Goal: Transaction & Acquisition: Purchase product/service

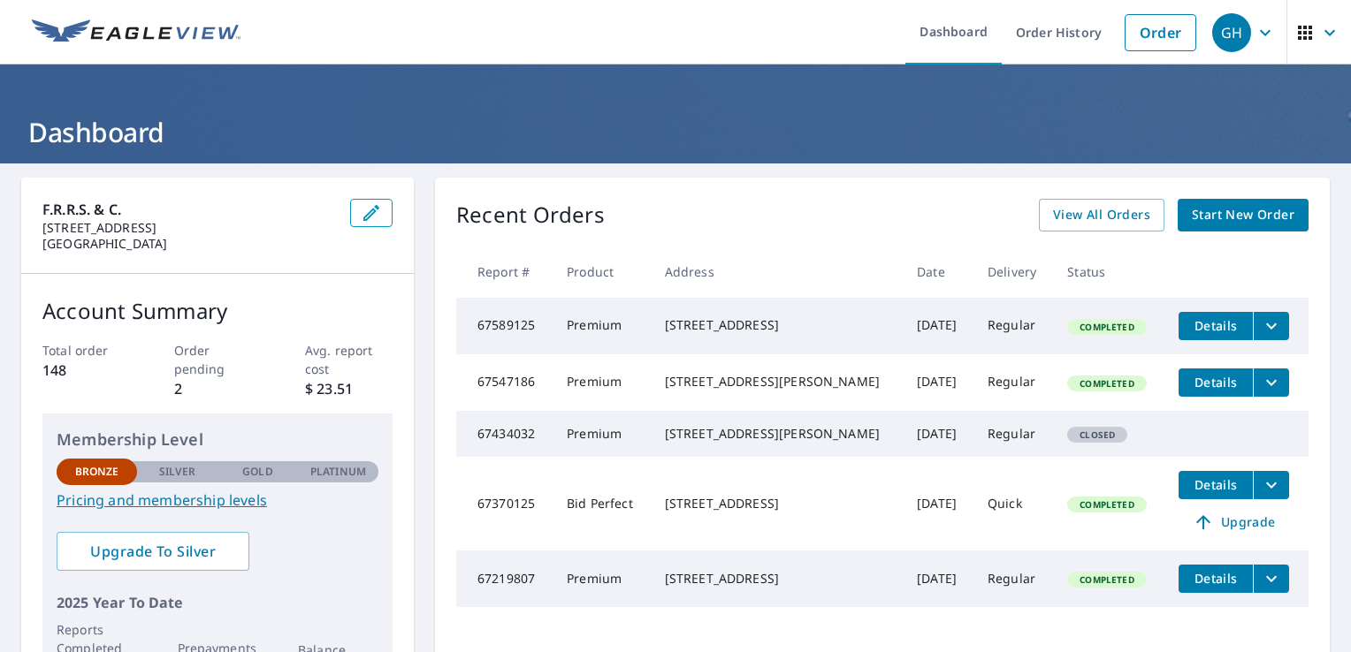
click at [1205, 391] on span "Details" at bounding box center [1215, 382] width 53 height 17
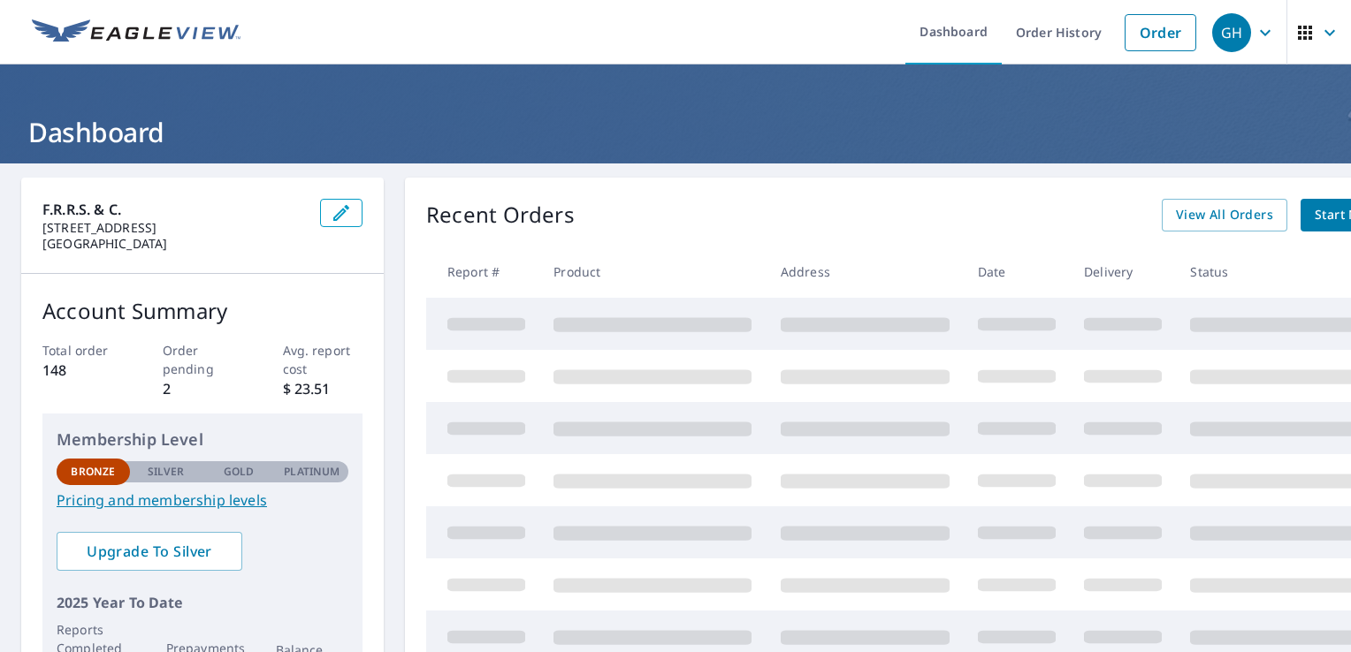
click at [1142, 29] on link "Order" at bounding box center [1160, 32] width 72 height 37
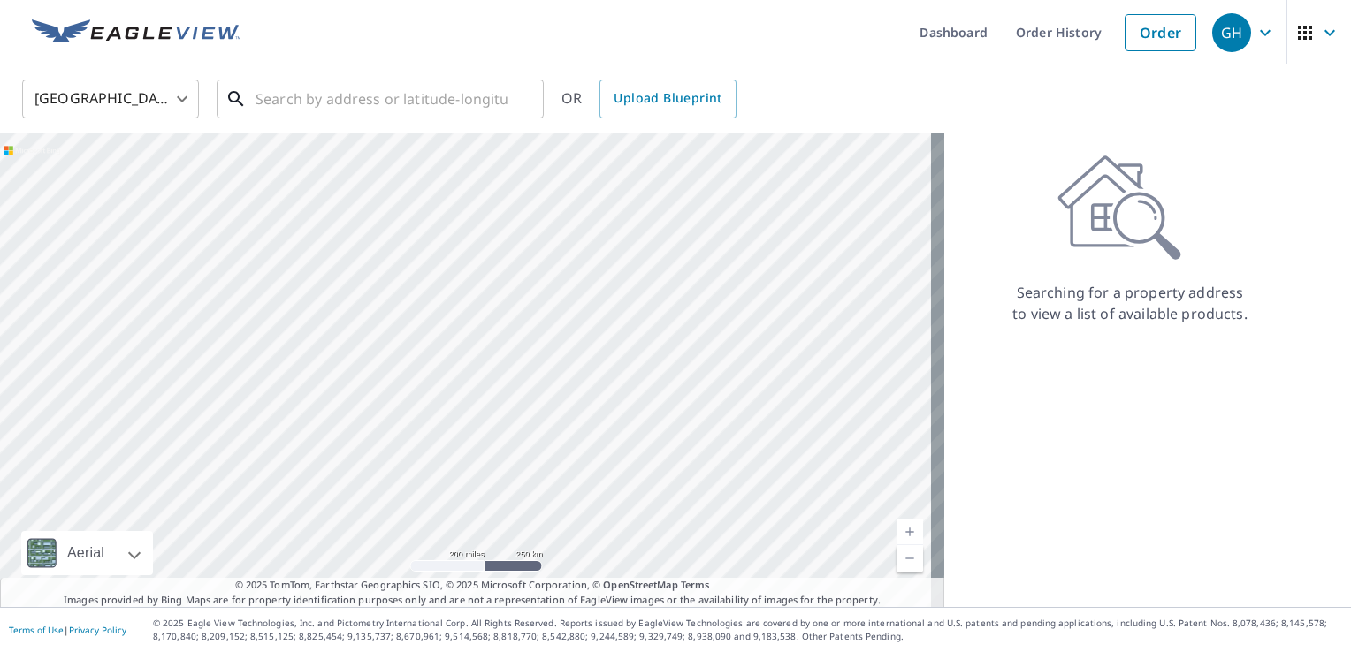
click at [363, 101] on input "text" at bounding box center [381, 98] width 252 height 49
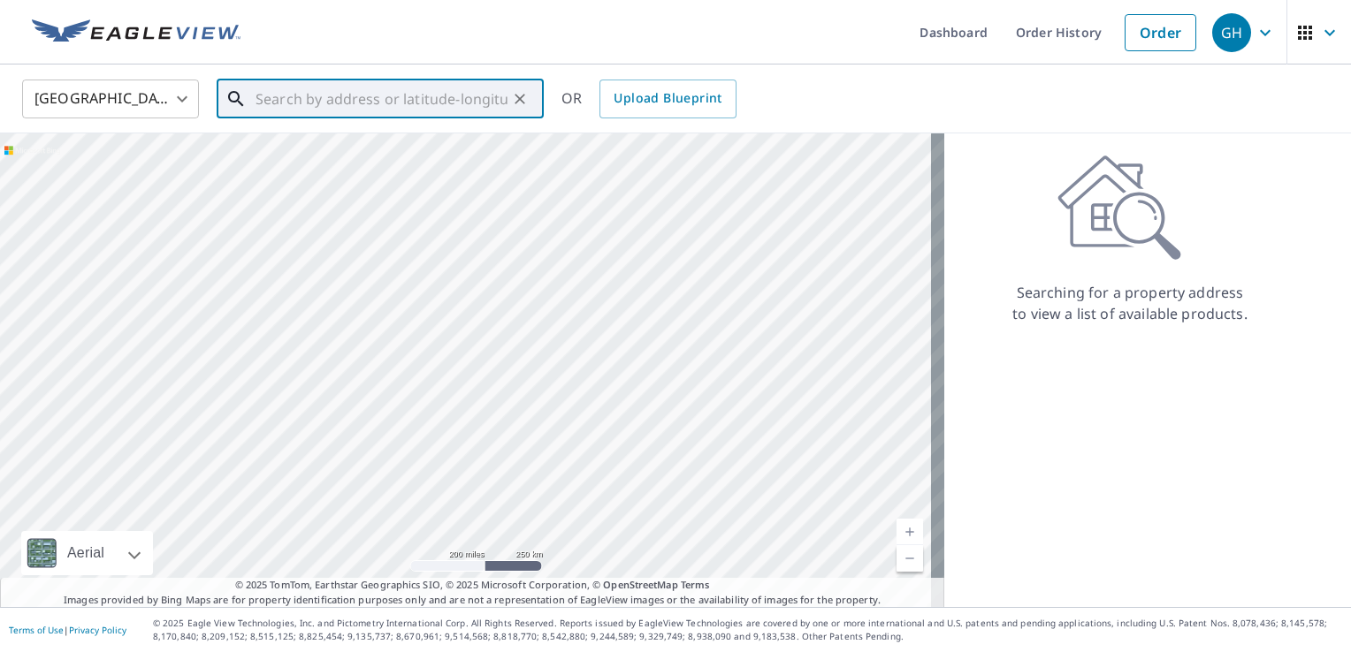
paste input "[STREET_ADDRESS]"
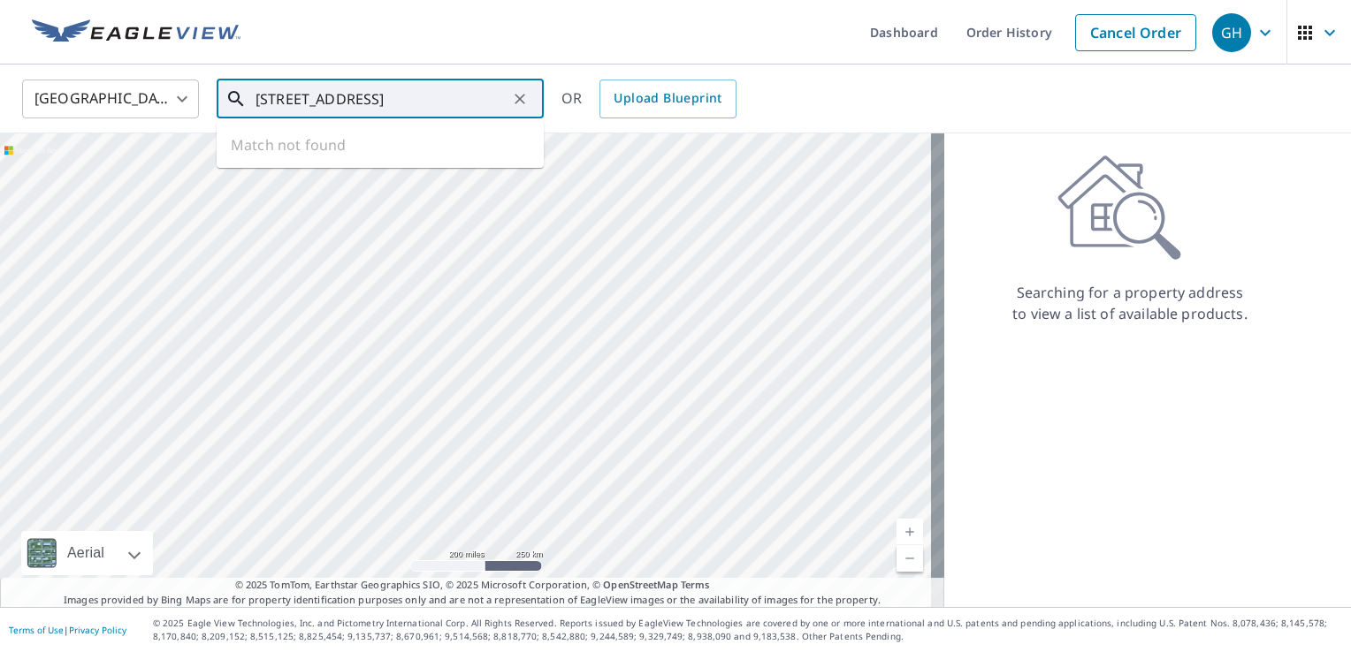
click at [363, 101] on input "[STREET_ADDRESS]" at bounding box center [381, 98] width 252 height 49
click at [311, 151] on span "1701 Ulster St" at bounding box center [391, 150] width 278 height 21
type input "[STREET_ADDRESS]"
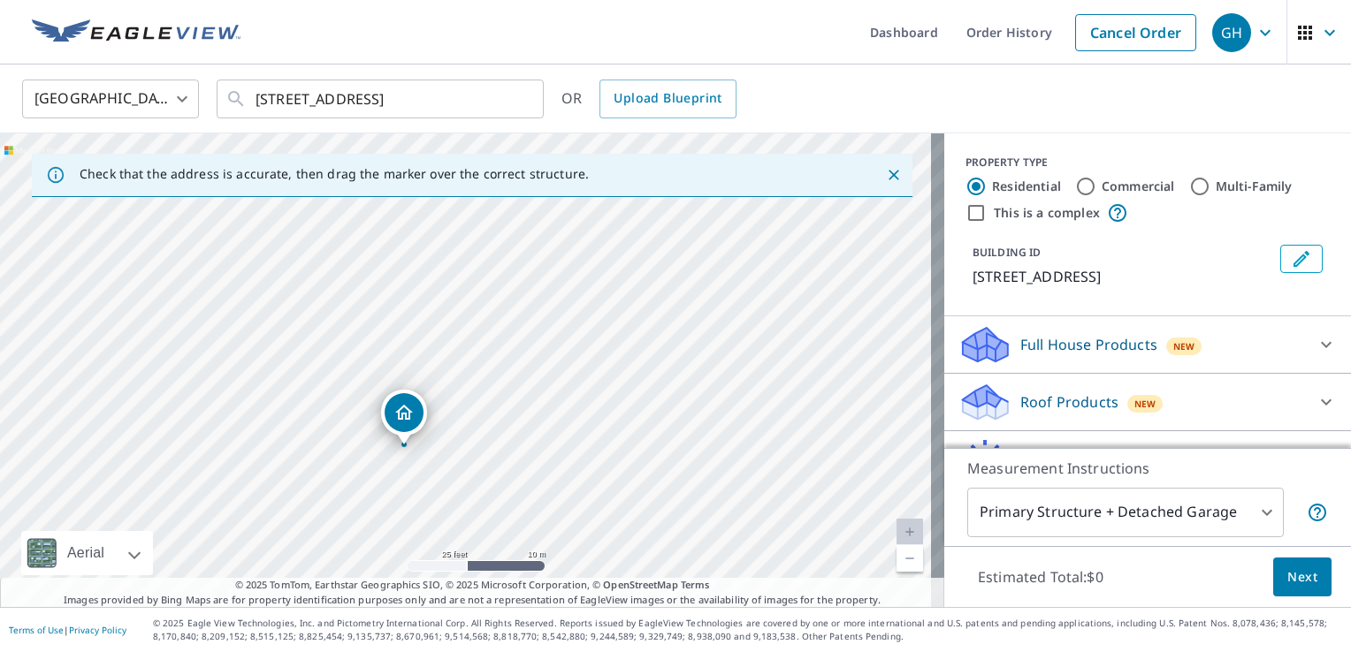
drag, startPoint x: 575, startPoint y: 260, endPoint x: 499, endPoint y: 453, distance: 207.1
click at [499, 453] on div "[STREET_ADDRESS]" at bounding box center [472, 370] width 944 height 474
click at [1315, 399] on icon at bounding box center [1325, 402] width 21 height 21
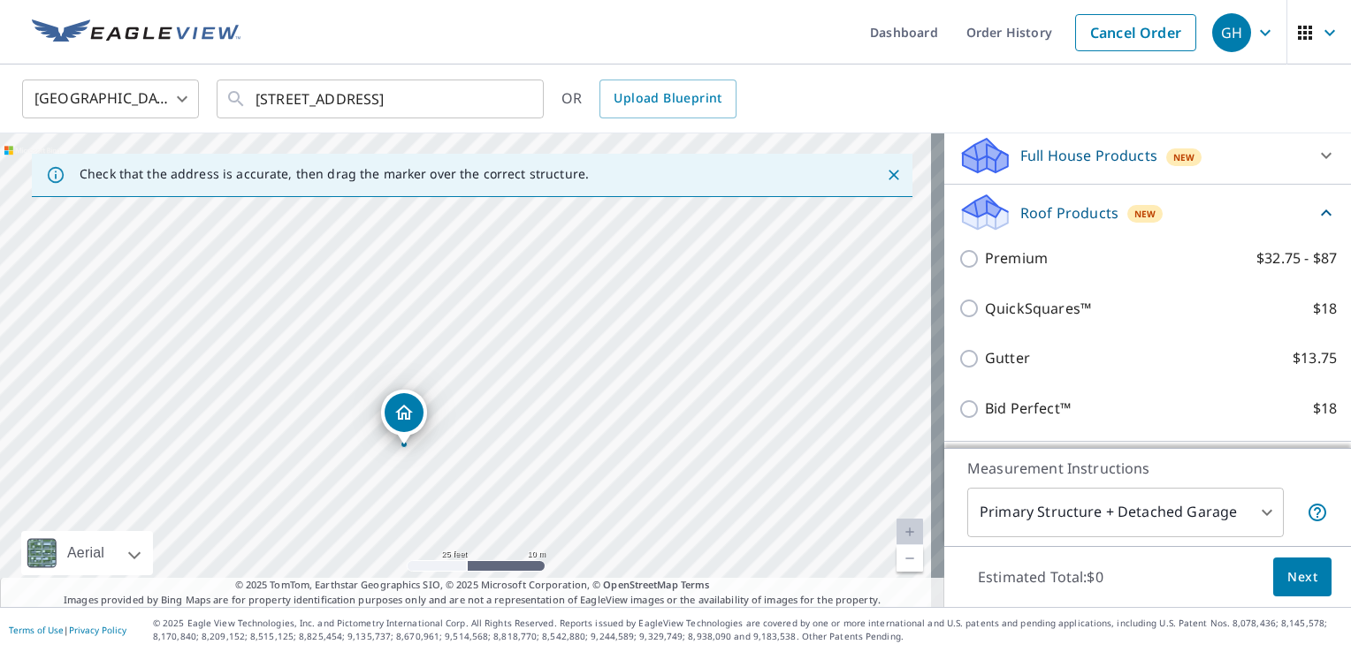
scroll to position [195, 0]
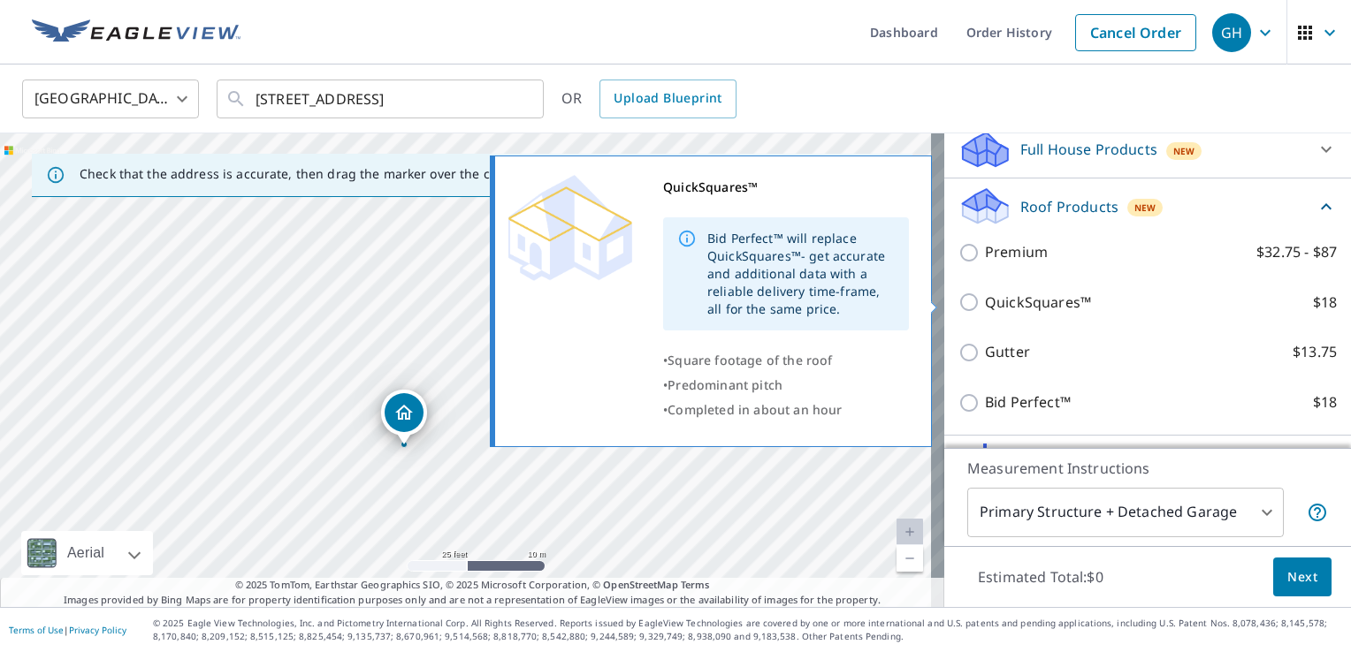
click at [958, 299] on input "QuickSquares™ $18" at bounding box center [971, 302] width 27 height 21
checkbox input "true"
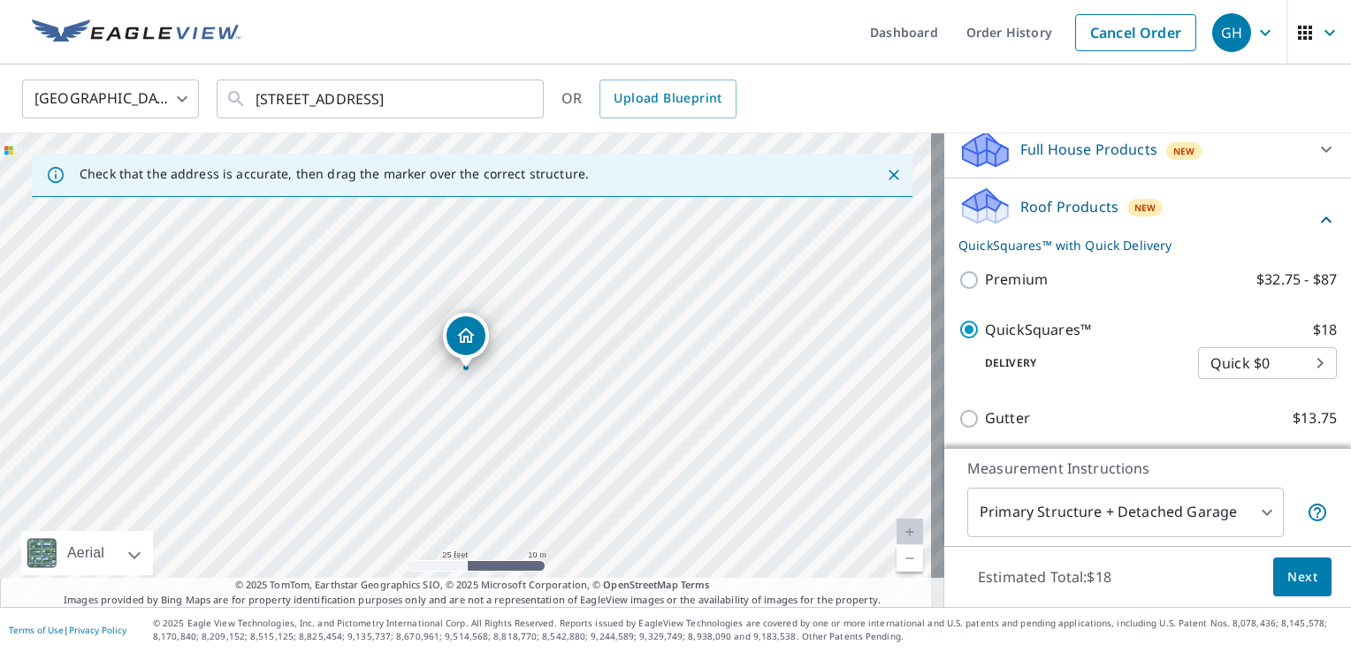
click at [1287, 575] on span "Next" at bounding box center [1302, 578] width 30 height 22
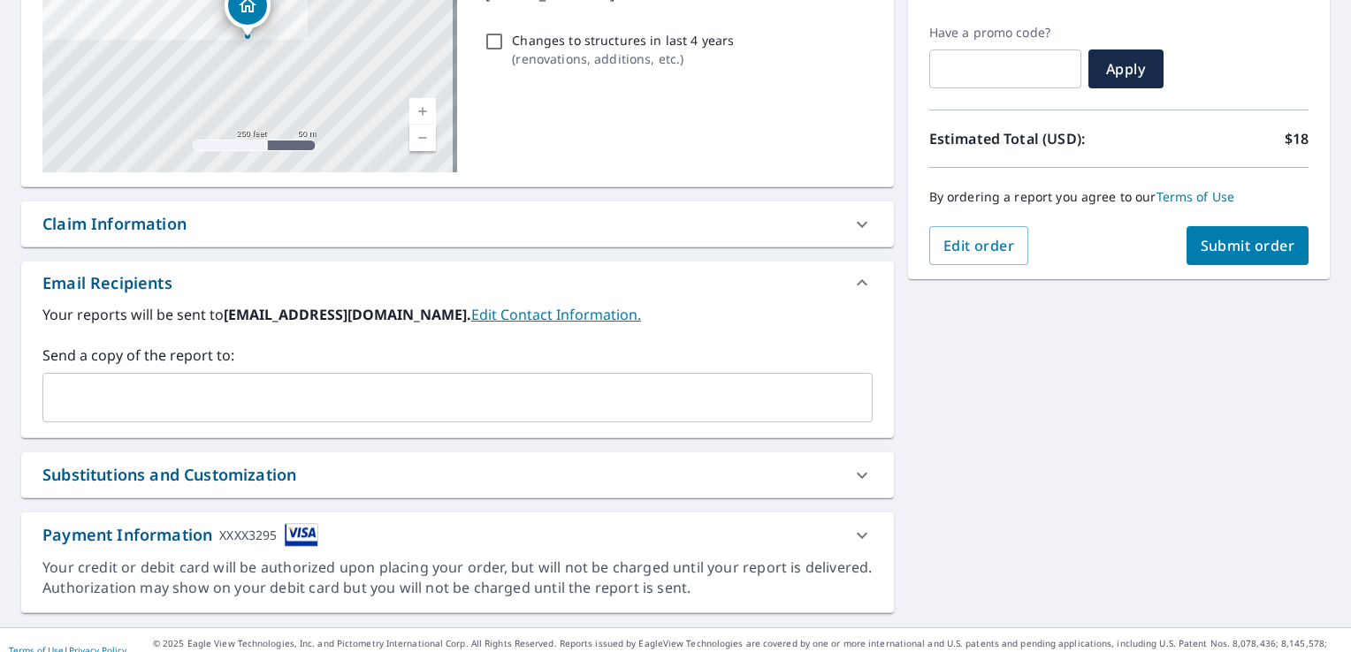
scroll to position [60, 0]
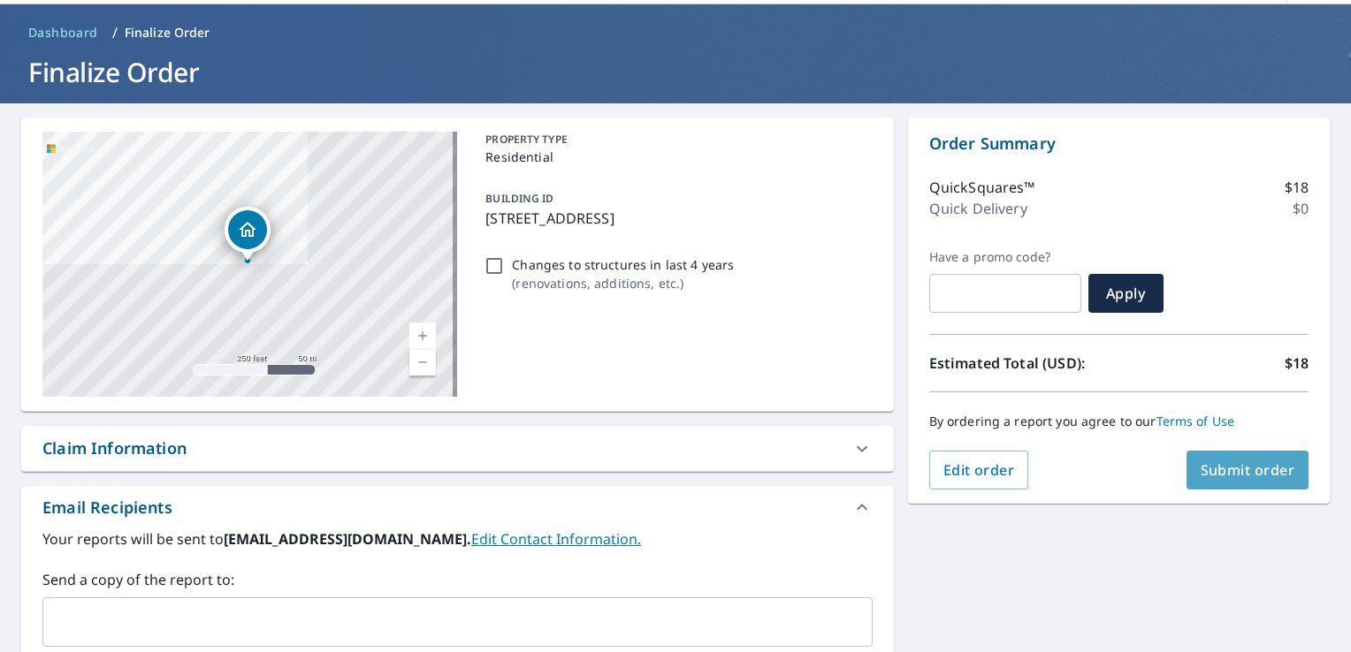
click at [1239, 485] on button "Submit order" at bounding box center [1247, 470] width 123 height 39
